Goal: Task Accomplishment & Management: Manage account settings

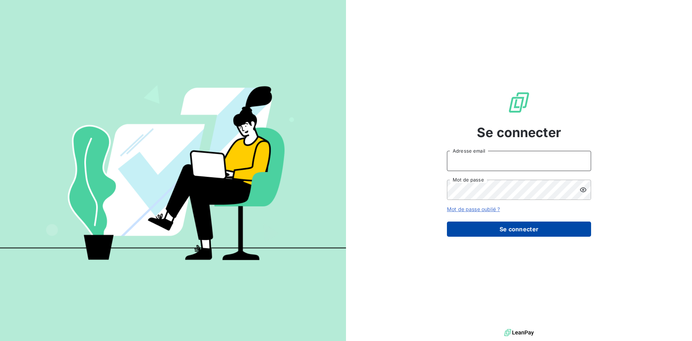
type input "[EMAIL_ADDRESS][DOMAIN_NAME]"
click at [477, 233] on button "Se connecter" at bounding box center [519, 228] width 144 height 15
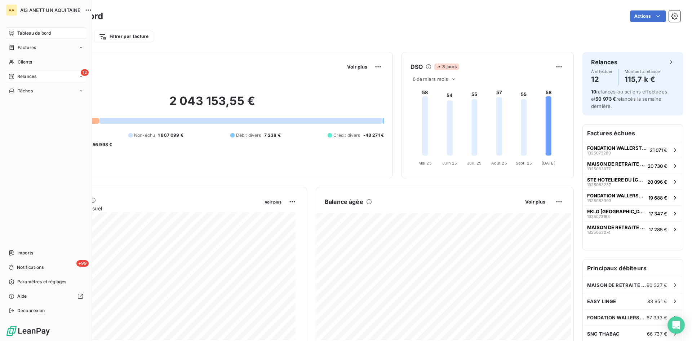
click at [18, 74] on span "Relances" at bounding box center [26, 76] width 19 height 6
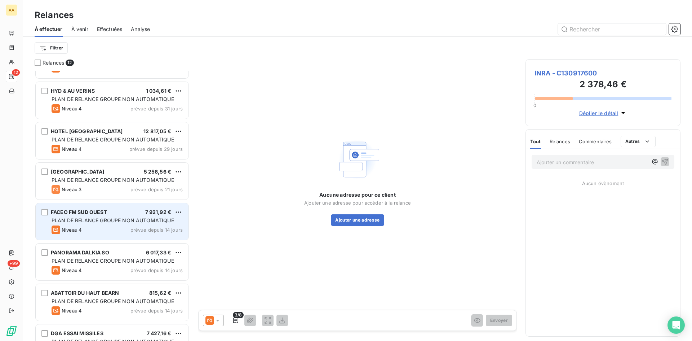
scroll to position [215, 0]
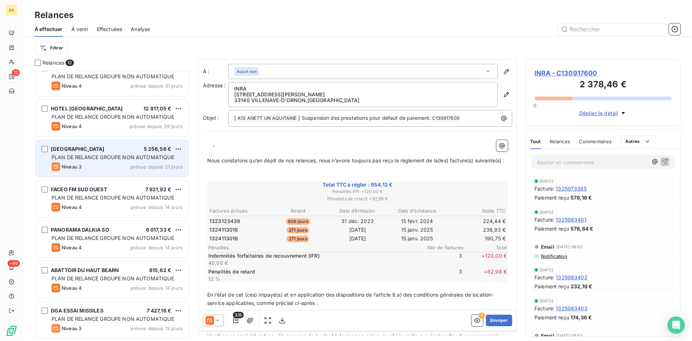
click at [131, 155] on span "PLAN DE RELANCE GROUPE NON AUTOMATIQUE" at bounding box center [113, 157] width 123 height 6
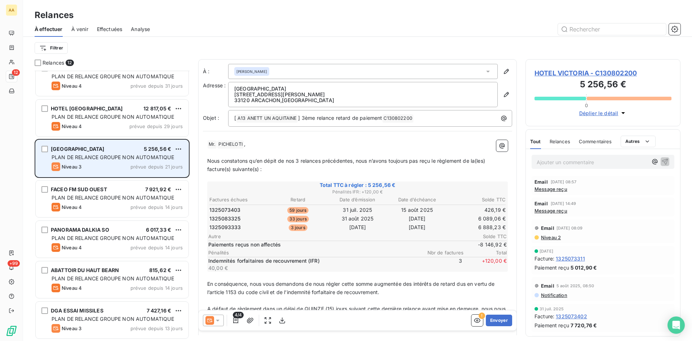
scroll to position [265, 150]
